Goal: Information Seeking & Learning: Learn about a topic

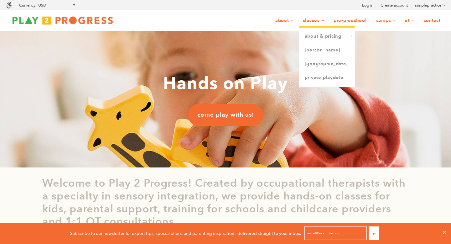
scroll to position [0, 0]
click at [317, 51] on link "[PERSON_NAME]" at bounding box center [327, 50] width 56 height 14
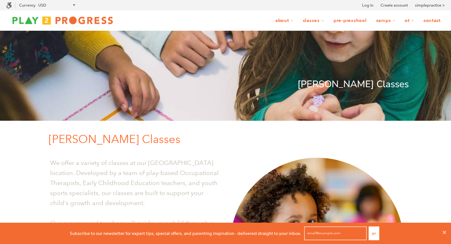
click at [346, 23] on link "Pre-Preschool" at bounding box center [350, 21] width 41 height 12
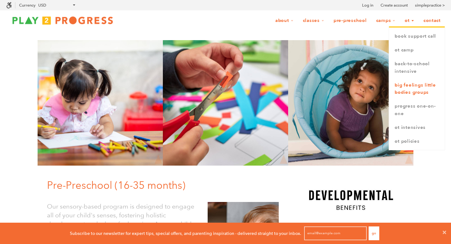
click at [412, 94] on link "Big Feelings Little Bodies Groups" at bounding box center [417, 88] width 56 height 21
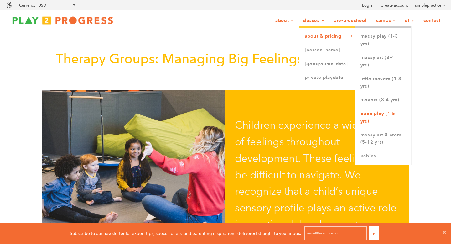
click at [376, 116] on link "Open Play (1-5 yrs)" at bounding box center [383, 117] width 56 height 21
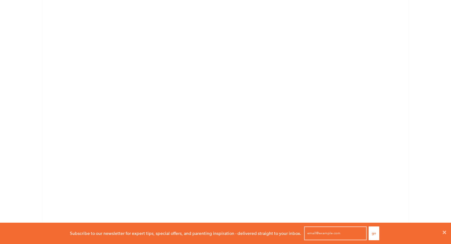
scroll to position [557, 0]
